Goal: Task Accomplishment & Management: Manage account settings

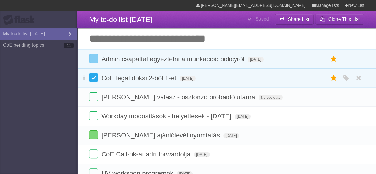
click at [95, 77] on label at bounding box center [93, 77] width 9 height 9
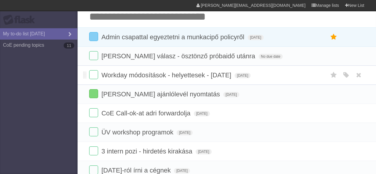
scroll to position [30, 0]
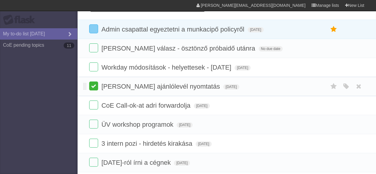
click at [95, 88] on label at bounding box center [93, 86] width 9 height 9
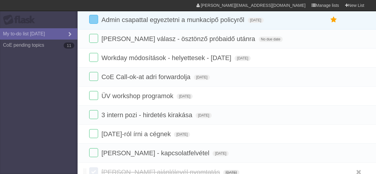
scroll to position [30, 0]
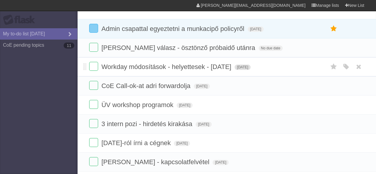
click at [251, 65] on span "[DATE]" at bounding box center [243, 67] width 16 height 5
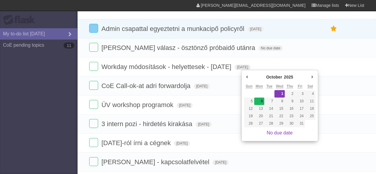
type span "[DATE]"
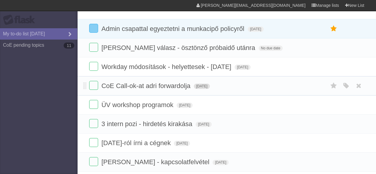
click at [209, 85] on span "[DATE]" at bounding box center [202, 86] width 16 height 5
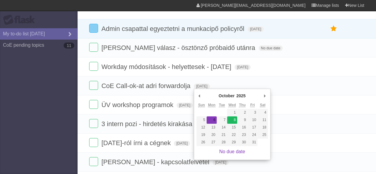
type span "[DATE]"
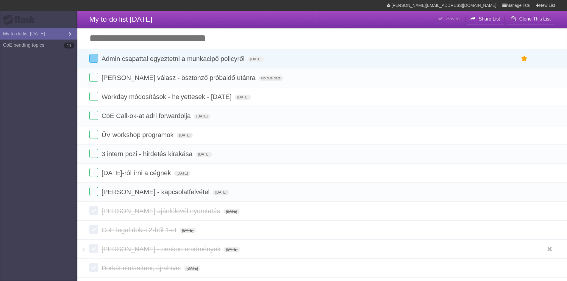
scroll to position [0, 0]
drag, startPoint x: 201, startPoint y: 193, endPoint x: 102, endPoint y: 193, distance: 99.1
click at [102, 174] on span "[PERSON_NAME] - kapcsolatfelvétel" at bounding box center [156, 192] width 110 height 7
click at [59, 174] on aside "Flask My to-do list [DATE] CoE pending topics 11" at bounding box center [38, 140] width 77 height 281
